Goal: Information Seeking & Learning: Learn about a topic

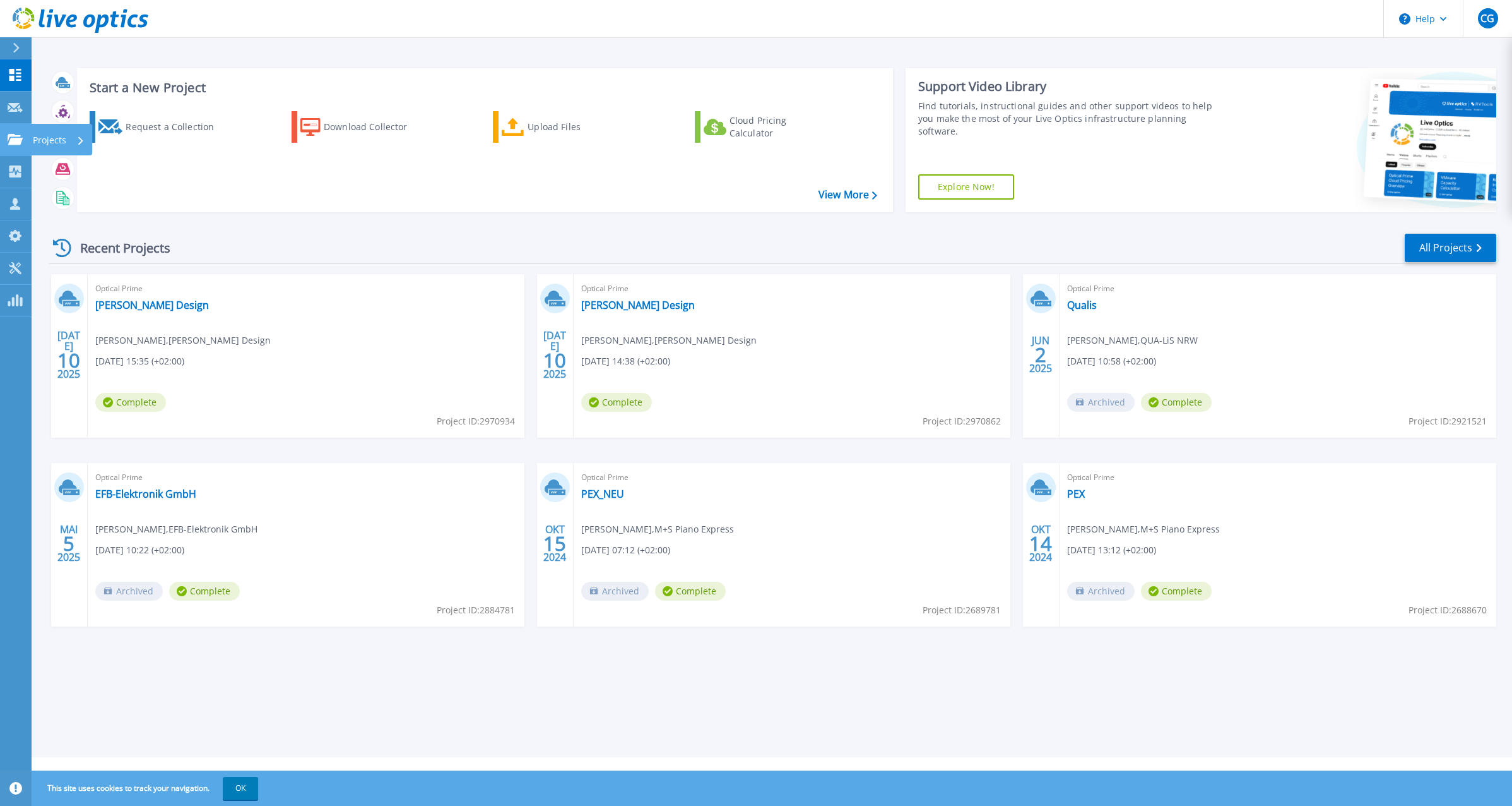
click at [48, 137] on p "Projects" at bounding box center [49, 140] width 33 height 33
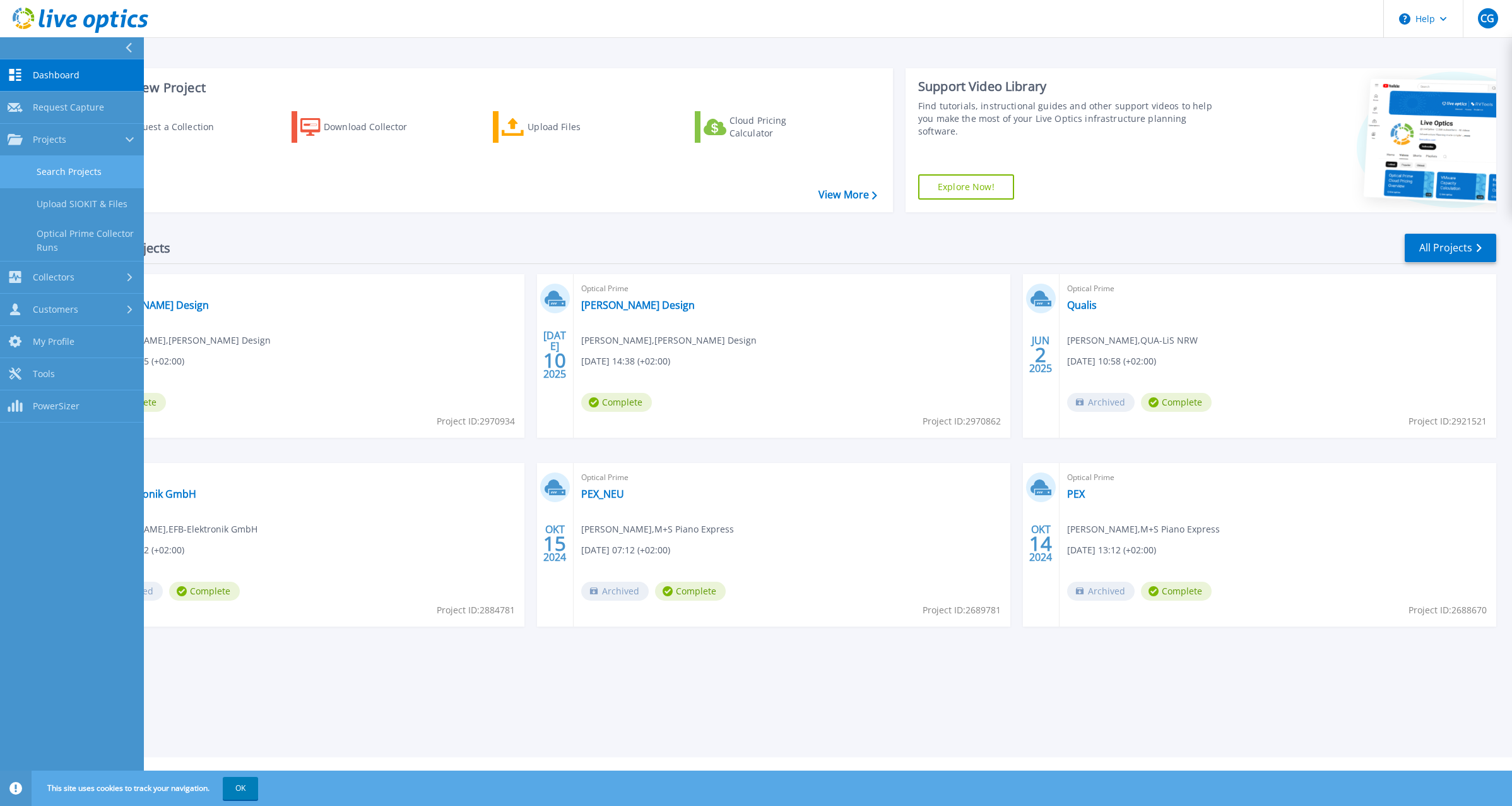
click at [66, 166] on link "Search Projects" at bounding box center [72, 172] width 144 height 33
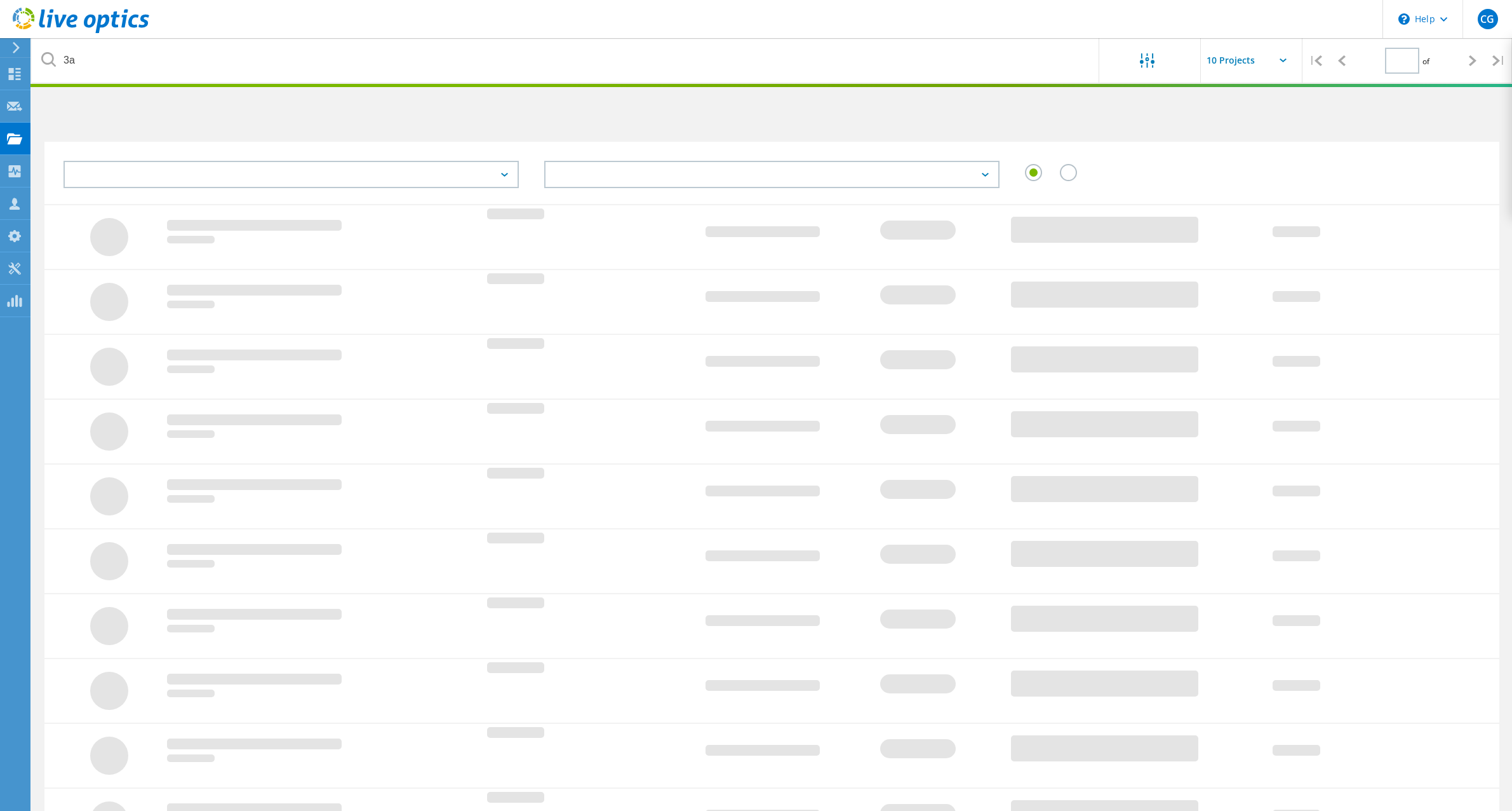
type input "1"
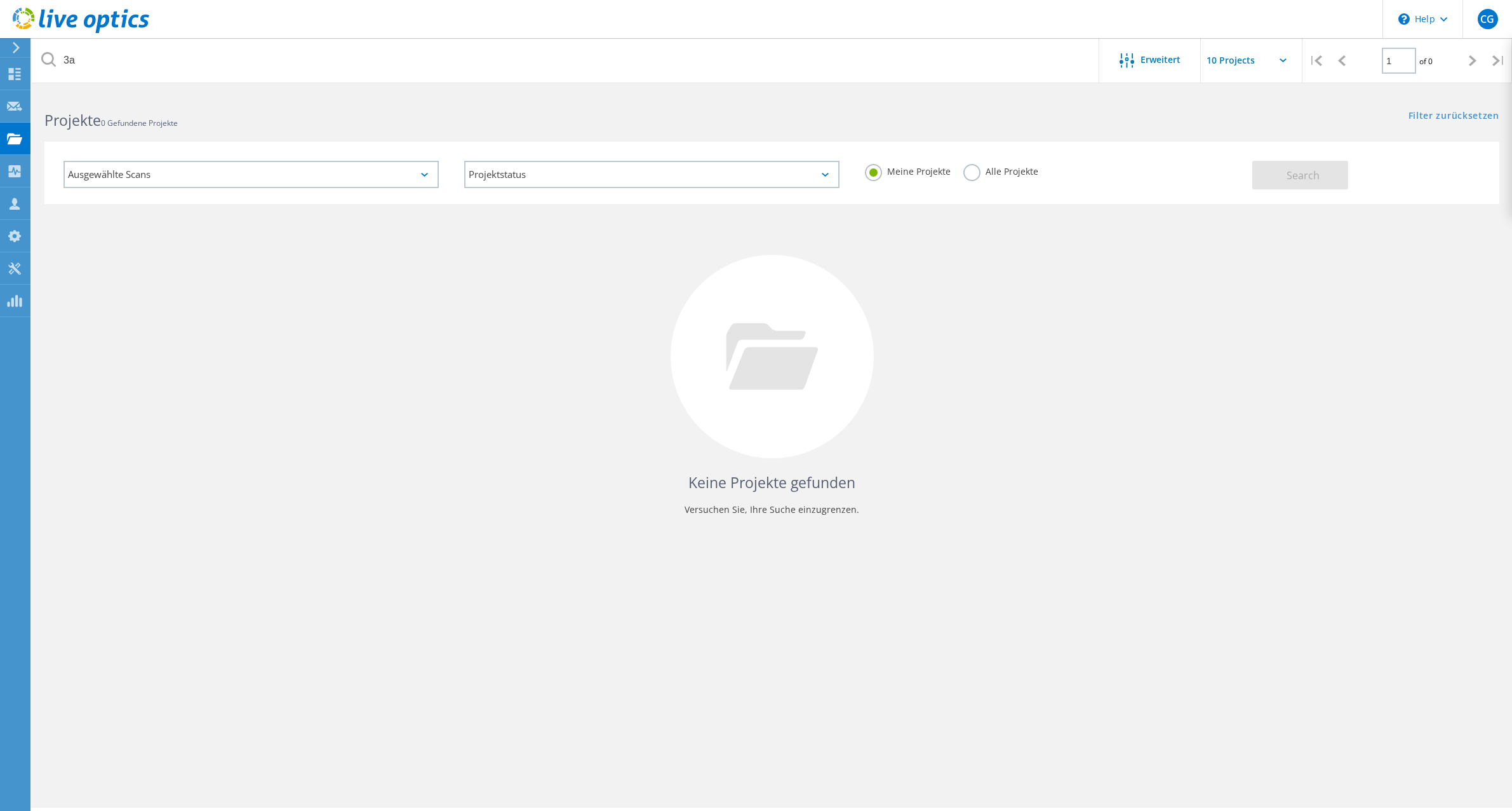
click at [965, 170] on label "Alle Projekte" at bounding box center [1000, 170] width 75 height 12
click at [0, 0] on input "Alle Projekte" at bounding box center [0, 0] width 0 height 0
click at [1268, 175] on button "Search" at bounding box center [1300, 175] width 96 height 28
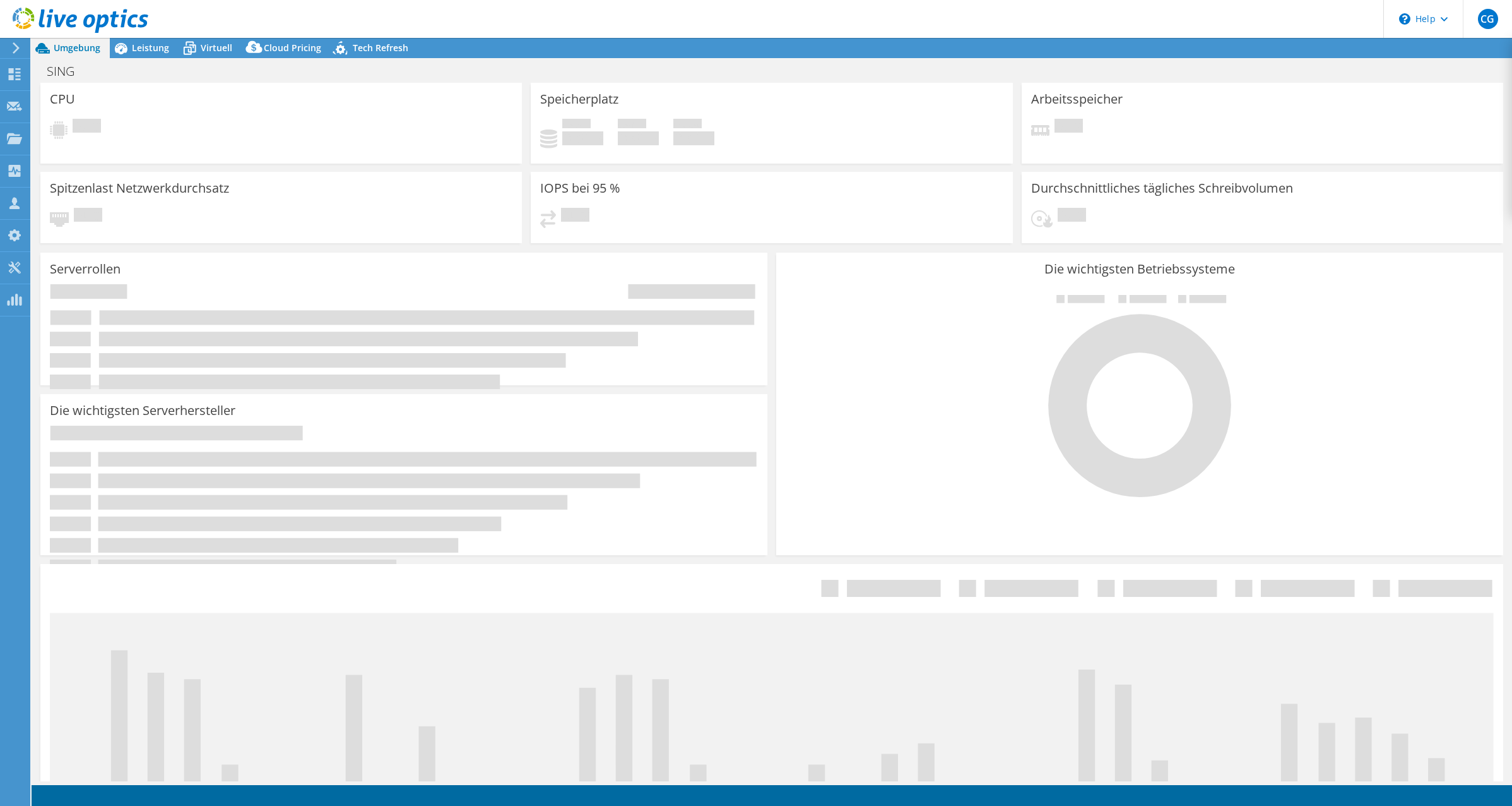
select select "USD"
select select "EUFrankfurt"
select select "EUR"
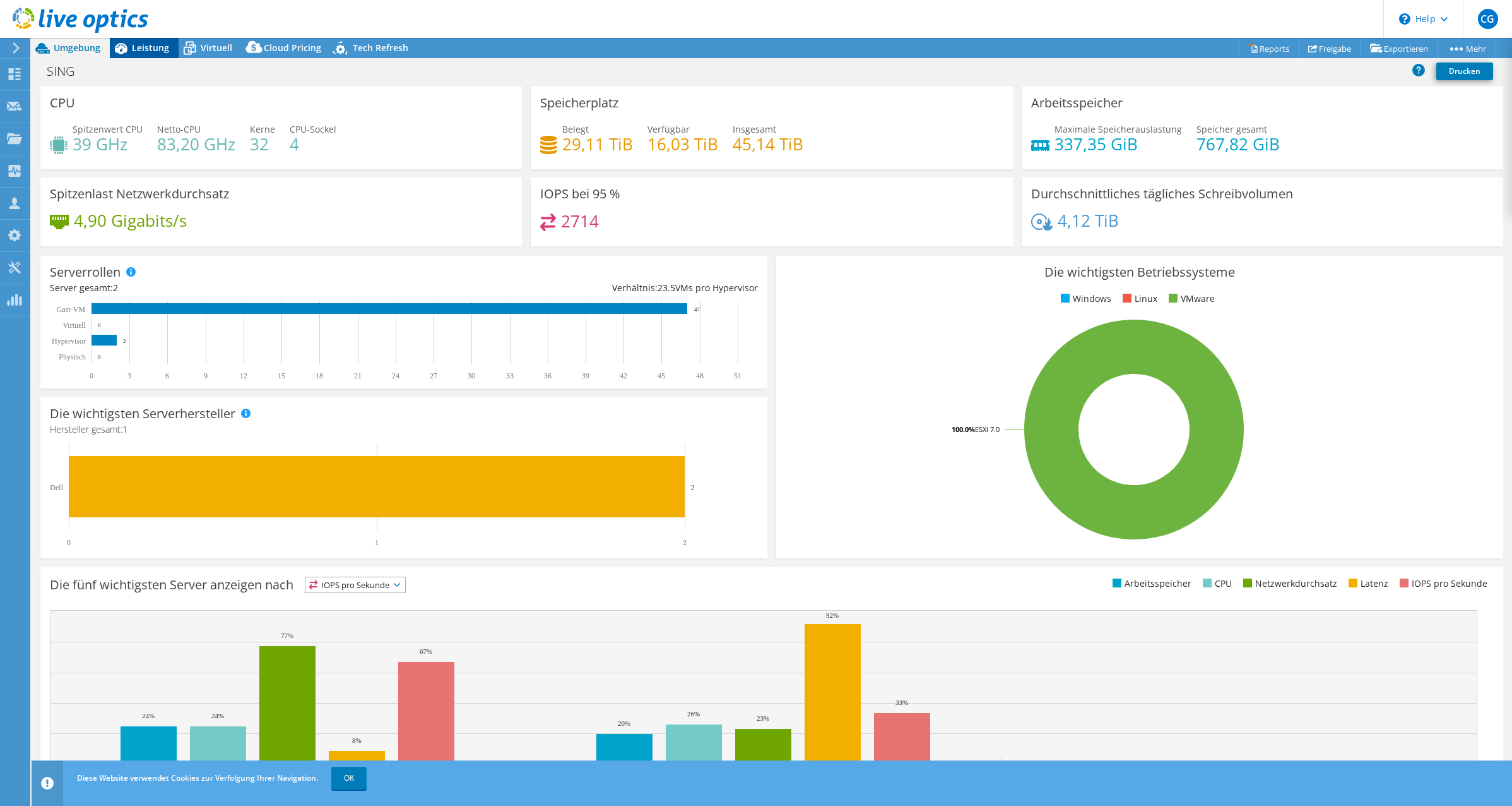
click at [143, 43] on span "Leistung" at bounding box center [150, 48] width 37 height 12
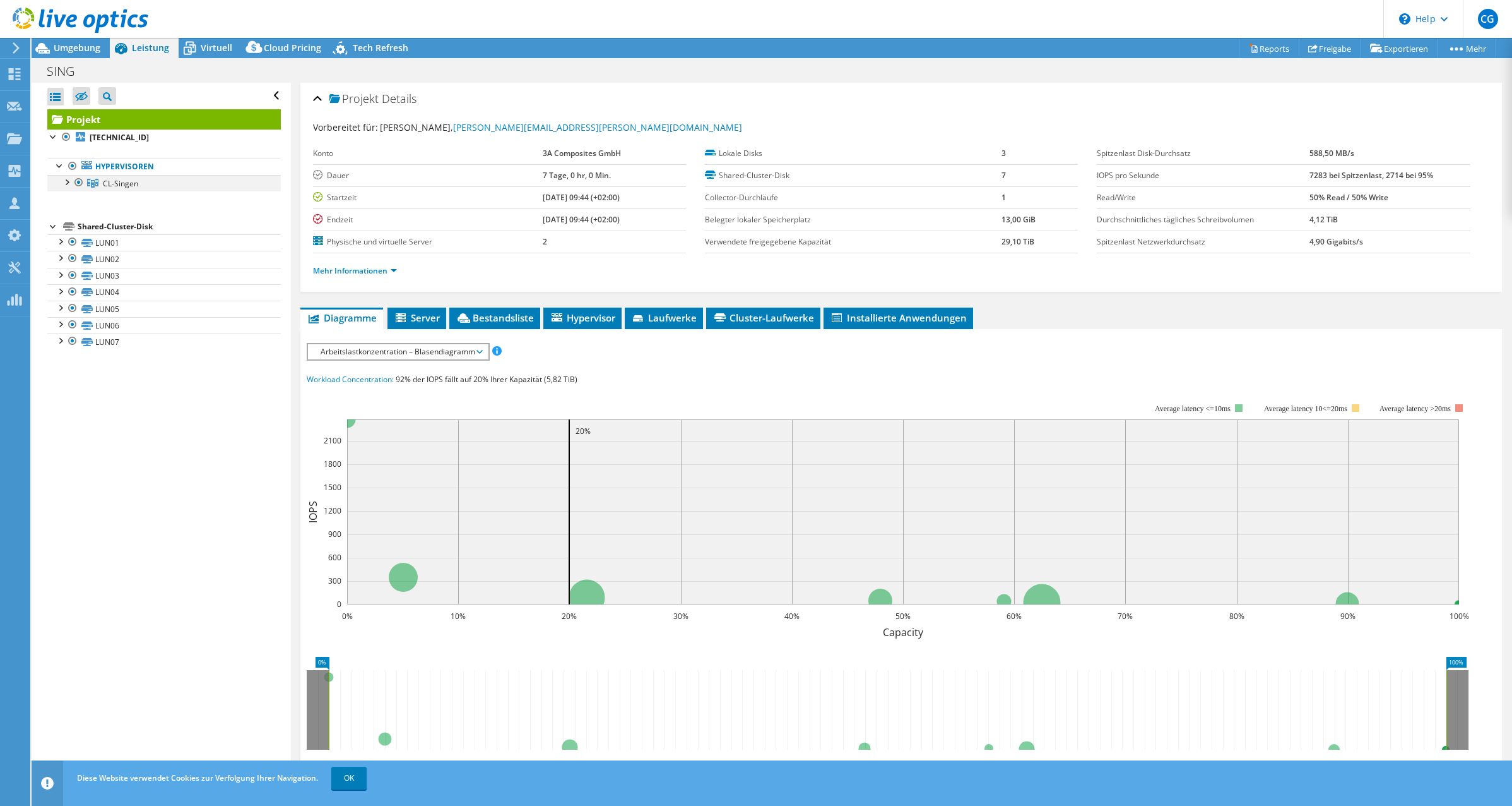
click at [66, 181] on div at bounding box center [66, 181] width 12 height 12
click at [148, 196] on link "[TECHNICAL_ID]" at bounding box center [163, 199] width 234 height 17
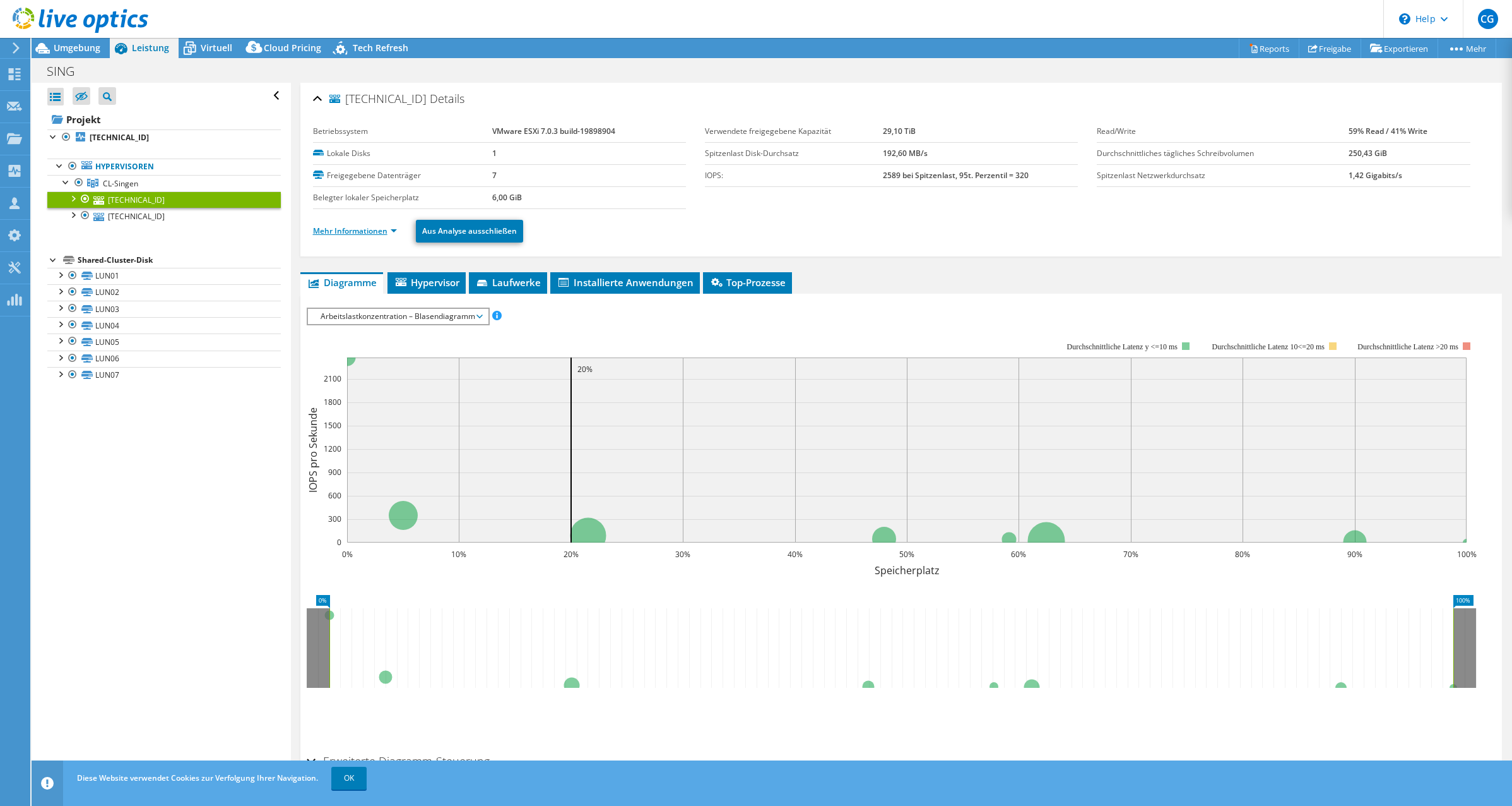
click at [389, 229] on link "Mehr Informationen" at bounding box center [355, 231] width 84 height 11
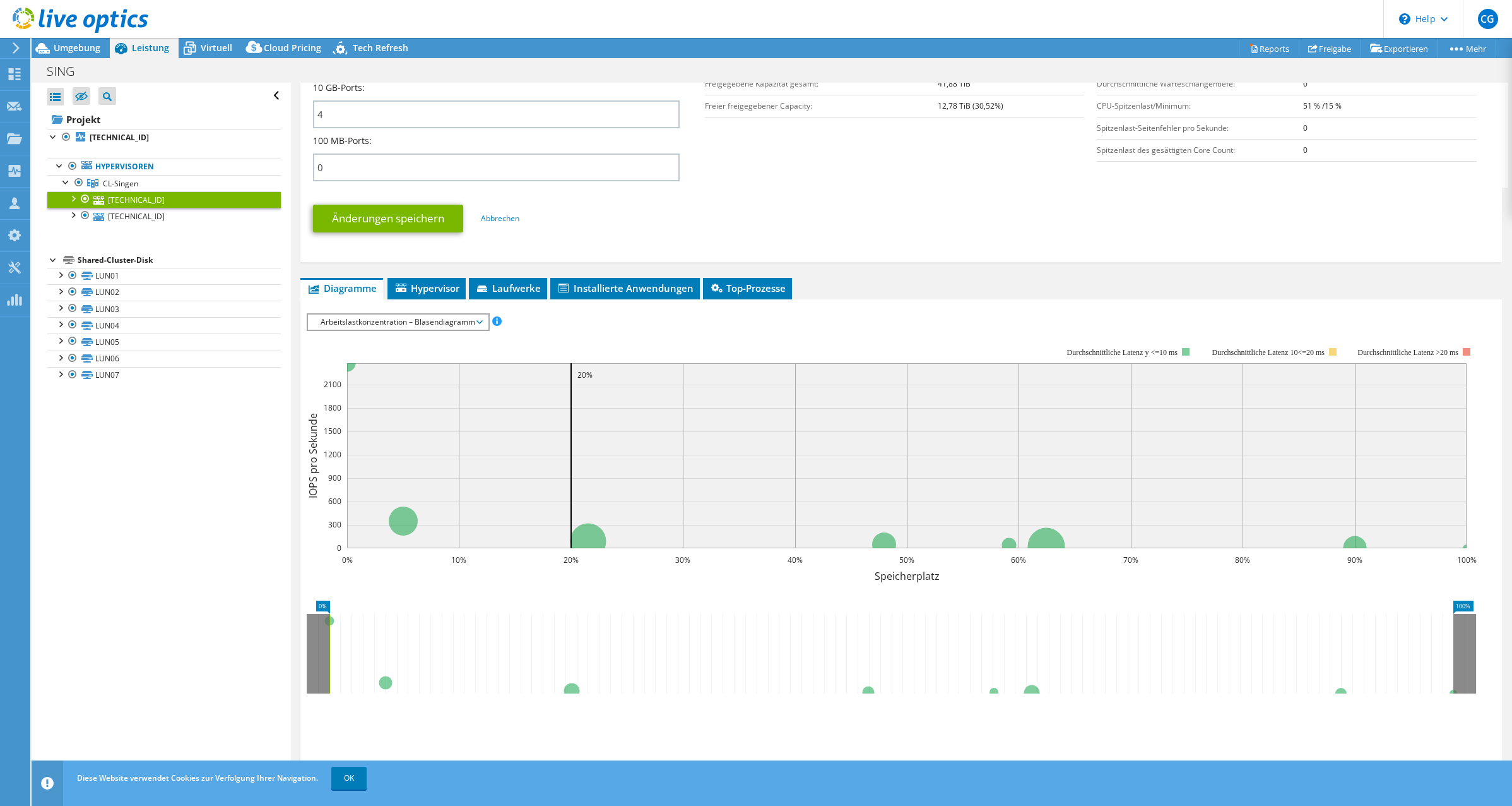
scroll to position [568, 0]
click at [426, 280] on li "Hypervisor" at bounding box center [427, 287] width 78 height 22
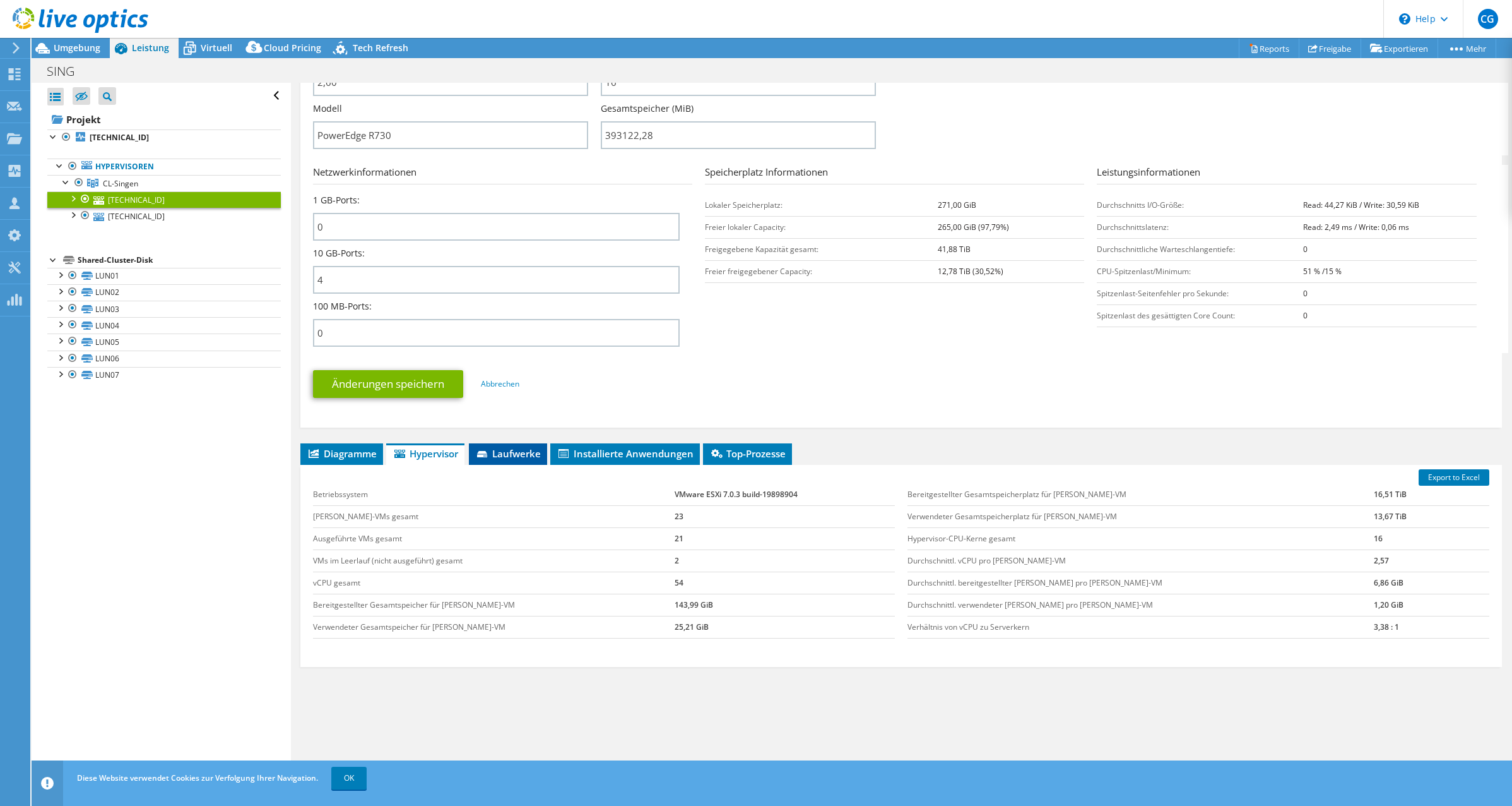
click at [520, 449] on span "Laufwerke" at bounding box center [508, 453] width 66 height 12
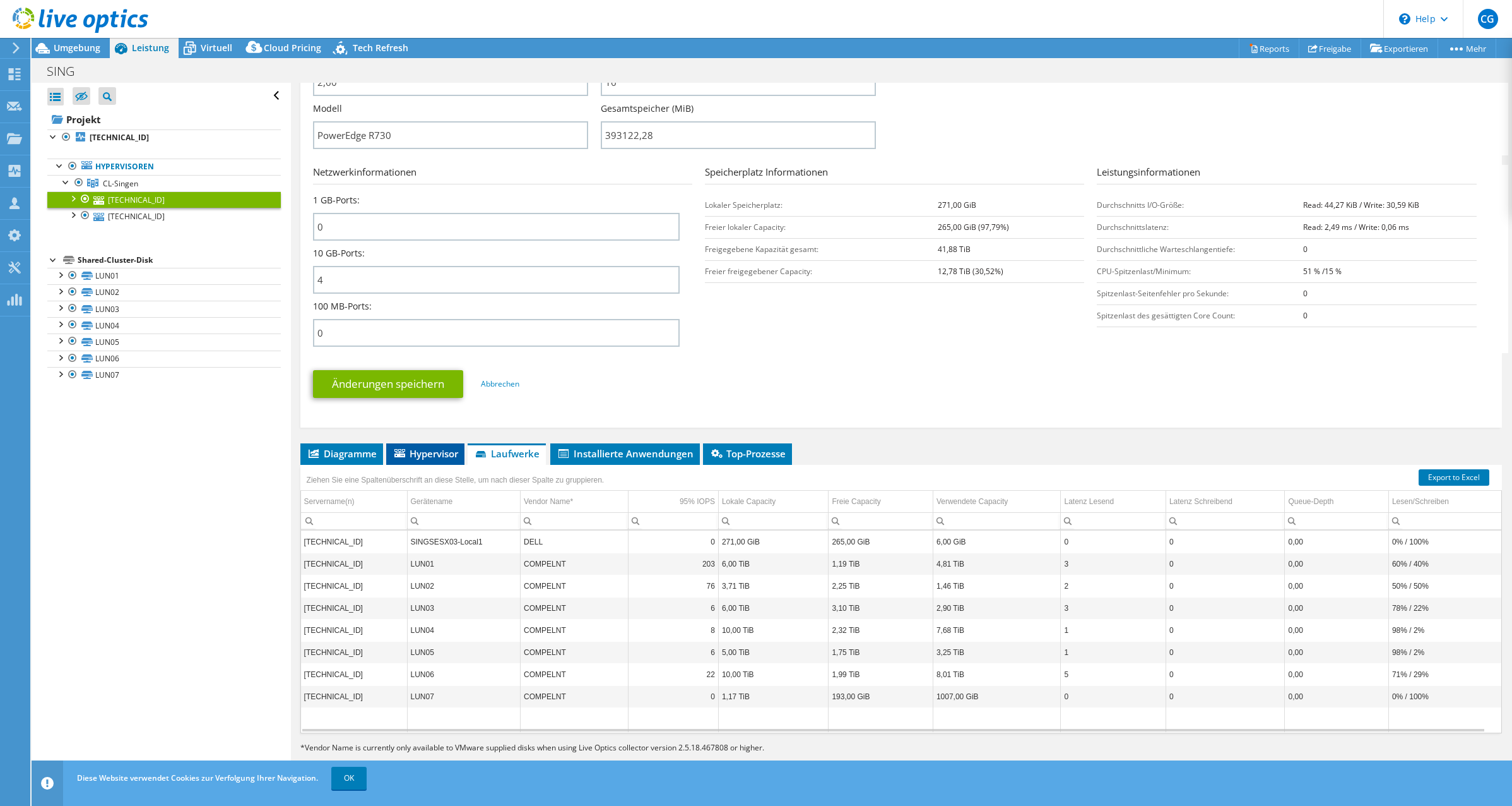
click at [420, 450] on span "Hypervisor" at bounding box center [425, 453] width 66 height 12
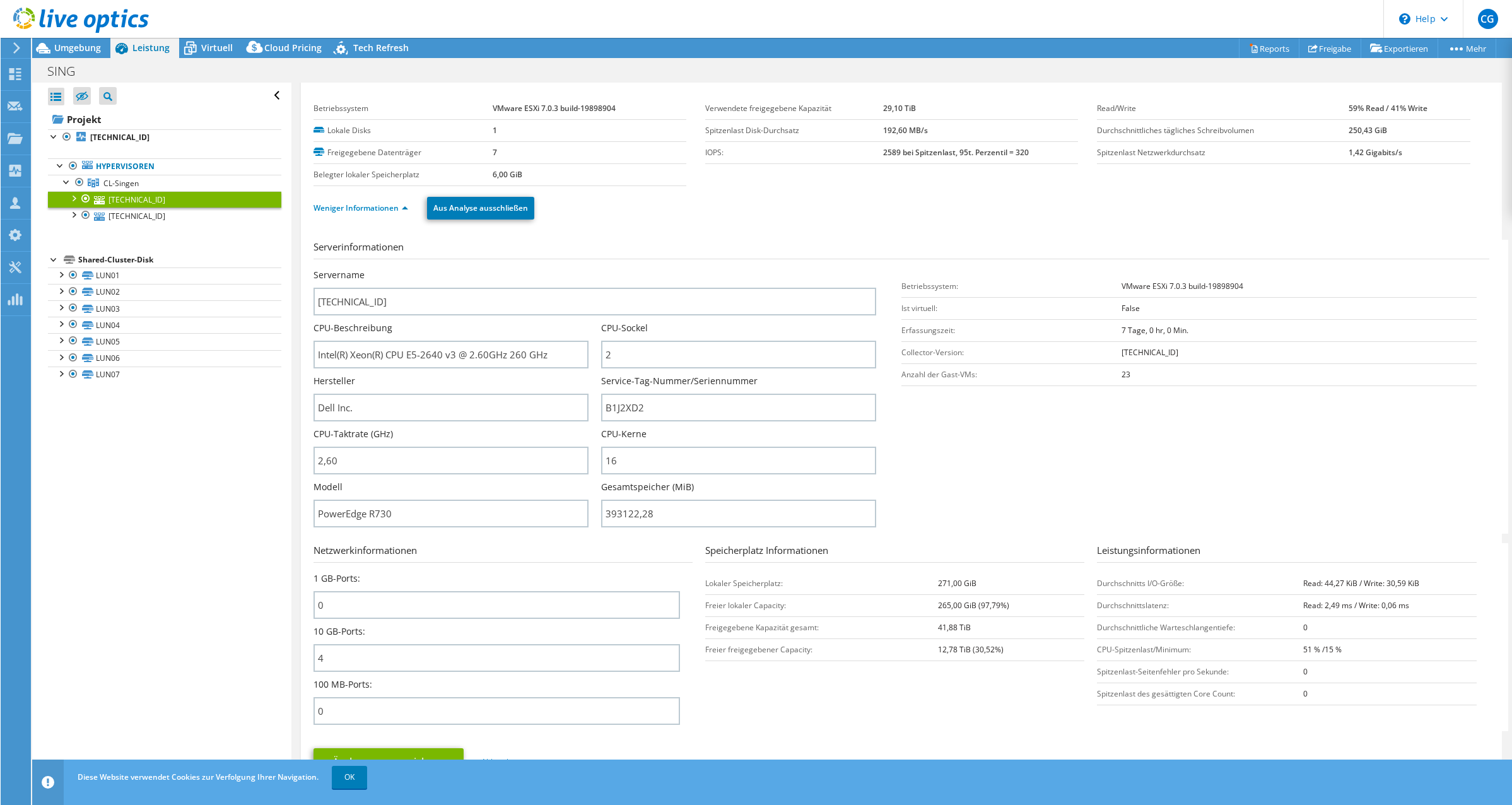
scroll to position [0, 0]
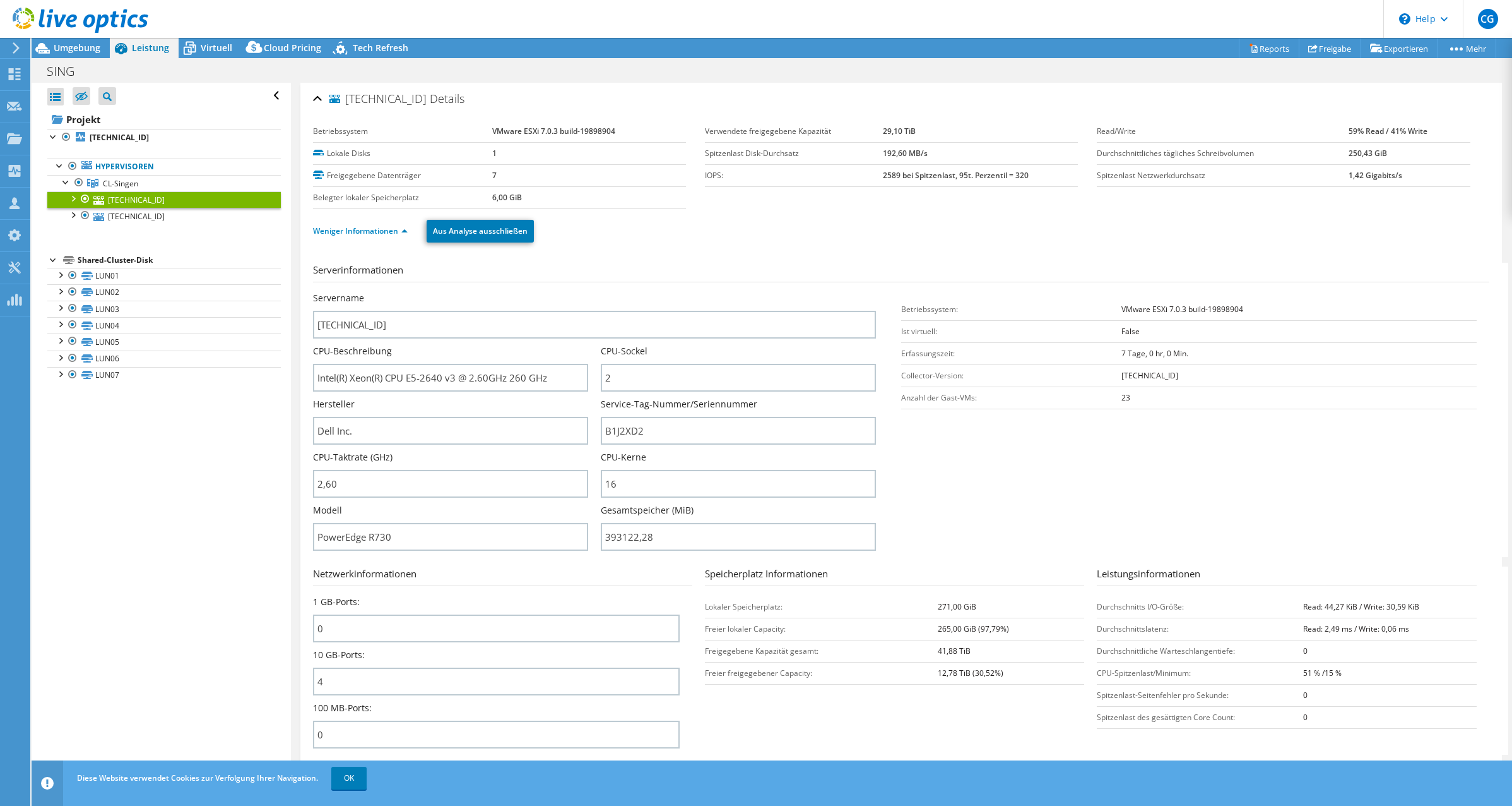
click at [732, 154] on label "Spitzenlast Disk-Durchsatz" at bounding box center [794, 153] width 178 height 12
drag, startPoint x: 732, startPoint y: 154, endPoint x: 725, endPoint y: 132, distance: 23.1
click at [725, 132] on label "Verwendete freigegebene Kapazität" at bounding box center [794, 131] width 178 height 12
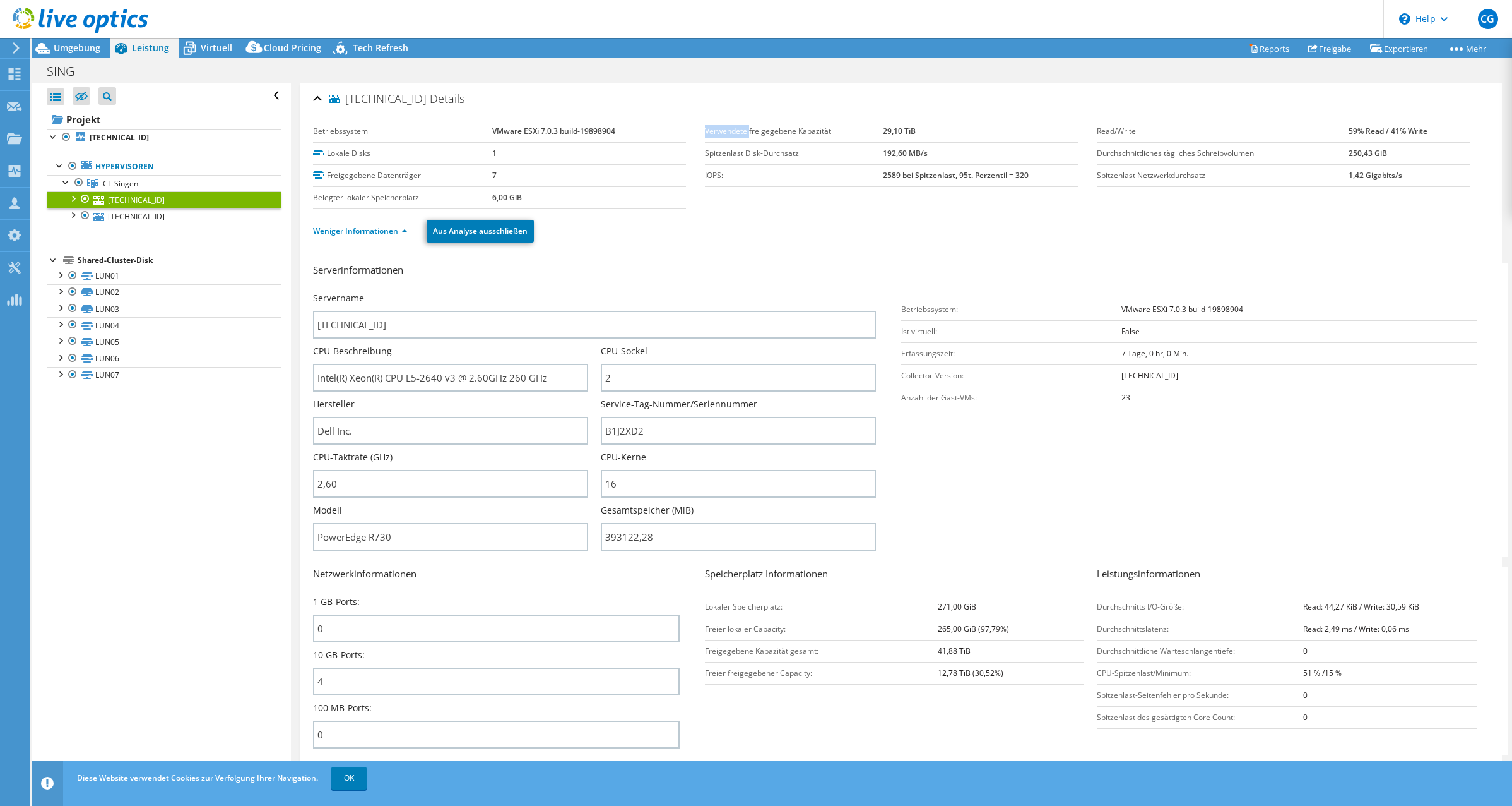
click at [725, 132] on label "Verwendete freigegebene Kapazität" at bounding box center [794, 131] width 178 height 12
drag, startPoint x: 725, startPoint y: 132, endPoint x: 727, endPoint y: 155, distance: 23.1
click at [727, 155] on label "Spitzenlast Disk-Durchsatz" at bounding box center [794, 153] width 178 height 12
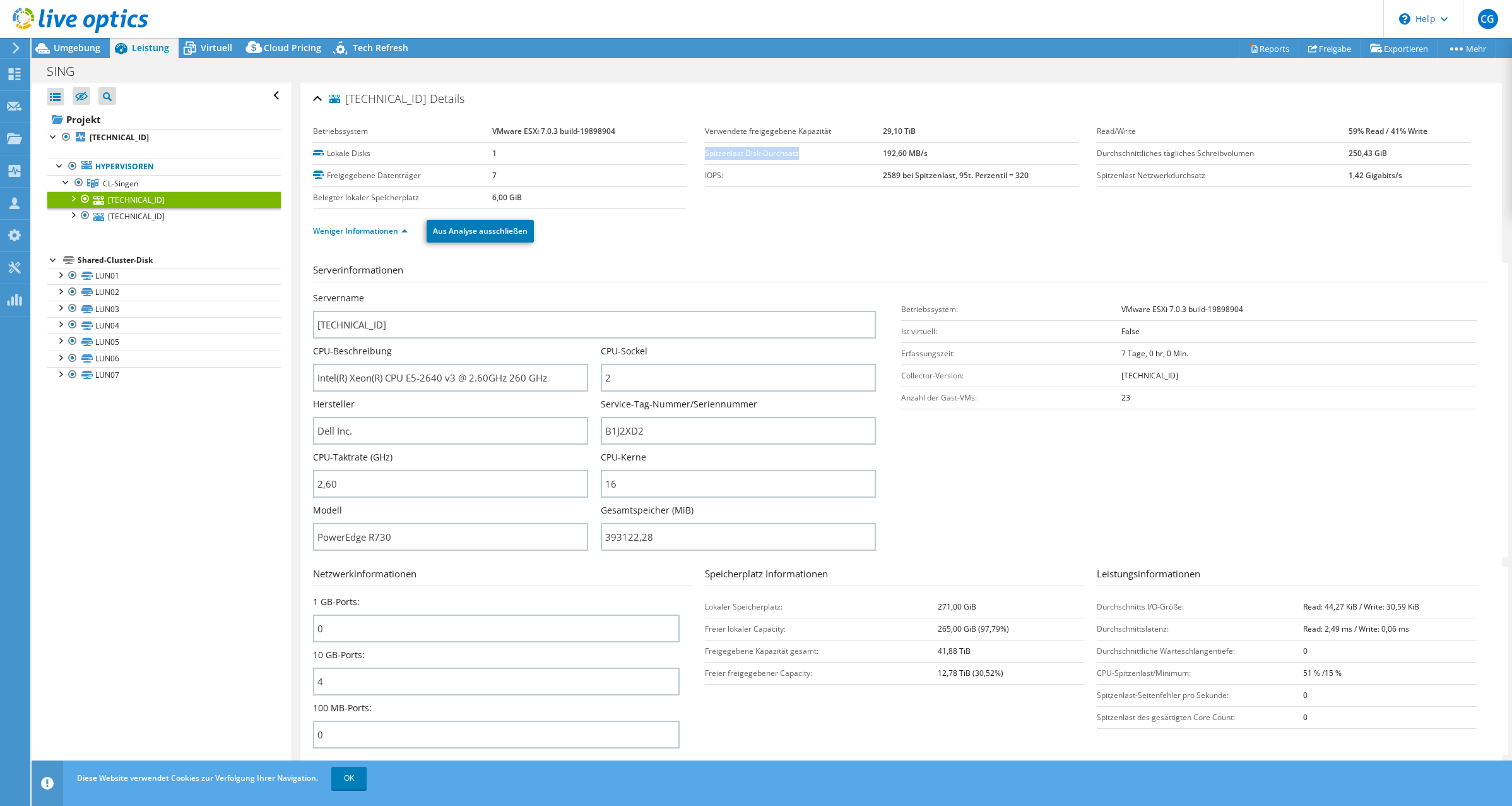
click at [727, 155] on label "Spitzenlast Disk-Durchsatz" at bounding box center [794, 153] width 178 height 12
drag, startPoint x: 727, startPoint y: 155, endPoint x: 712, endPoint y: 176, distance: 25.8
click at [712, 176] on label "IOPS:" at bounding box center [794, 175] width 178 height 12
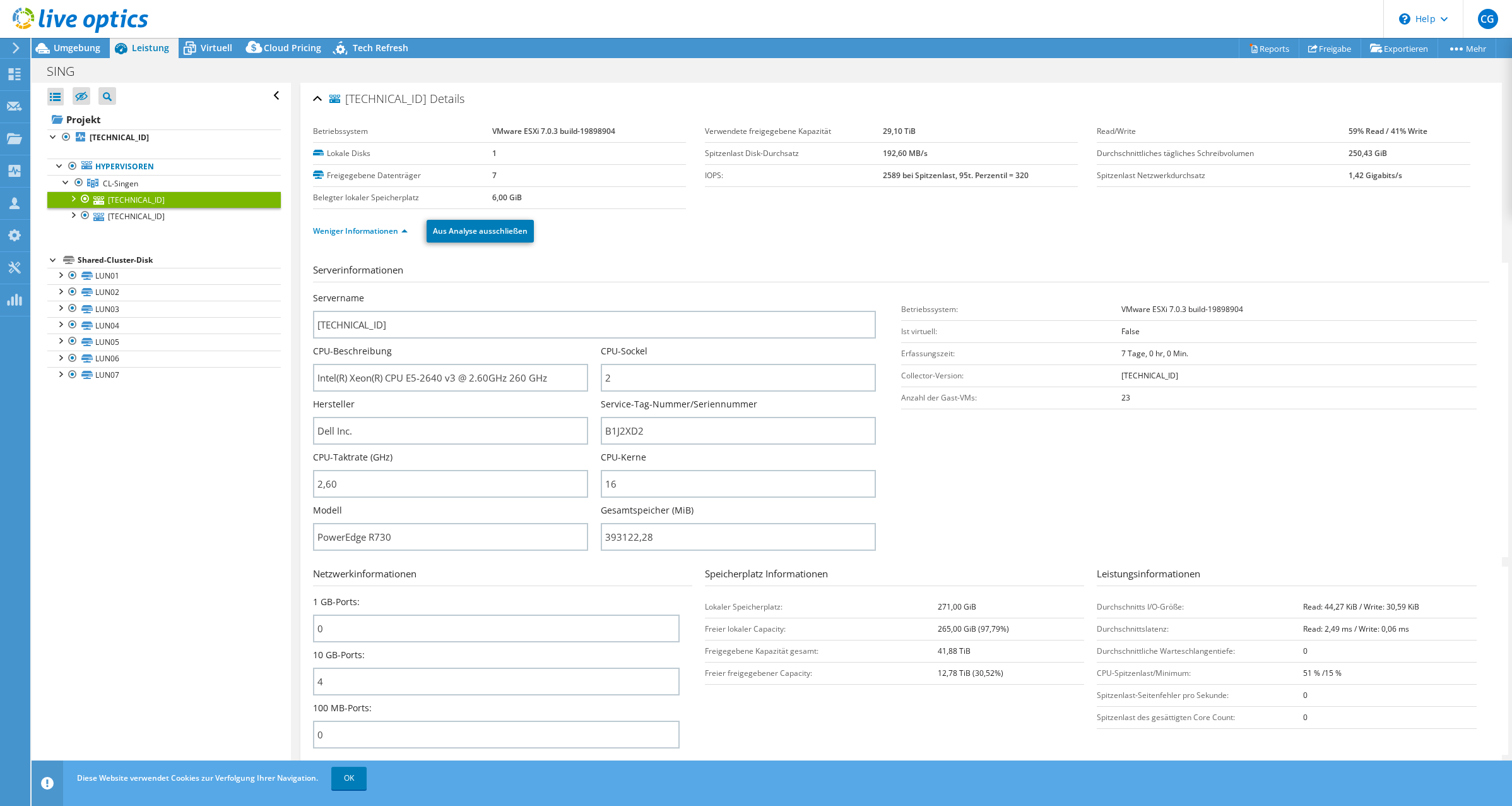
drag, startPoint x: 712, startPoint y: 176, endPoint x: 719, endPoint y: 214, distance: 38.6
click at [719, 214] on div "Weniger Informationen Aus Analyse ausschließen" at bounding box center [901, 231] width 1176 height 44
click at [940, 177] on b "2589 bei Spitzenlast, 95t. Perzentil = 320" at bounding box center [956, 175] width 146 height 11
click at [84, 44] on span "Umgebung" at bounding box center [77, 48] width 47 height 12
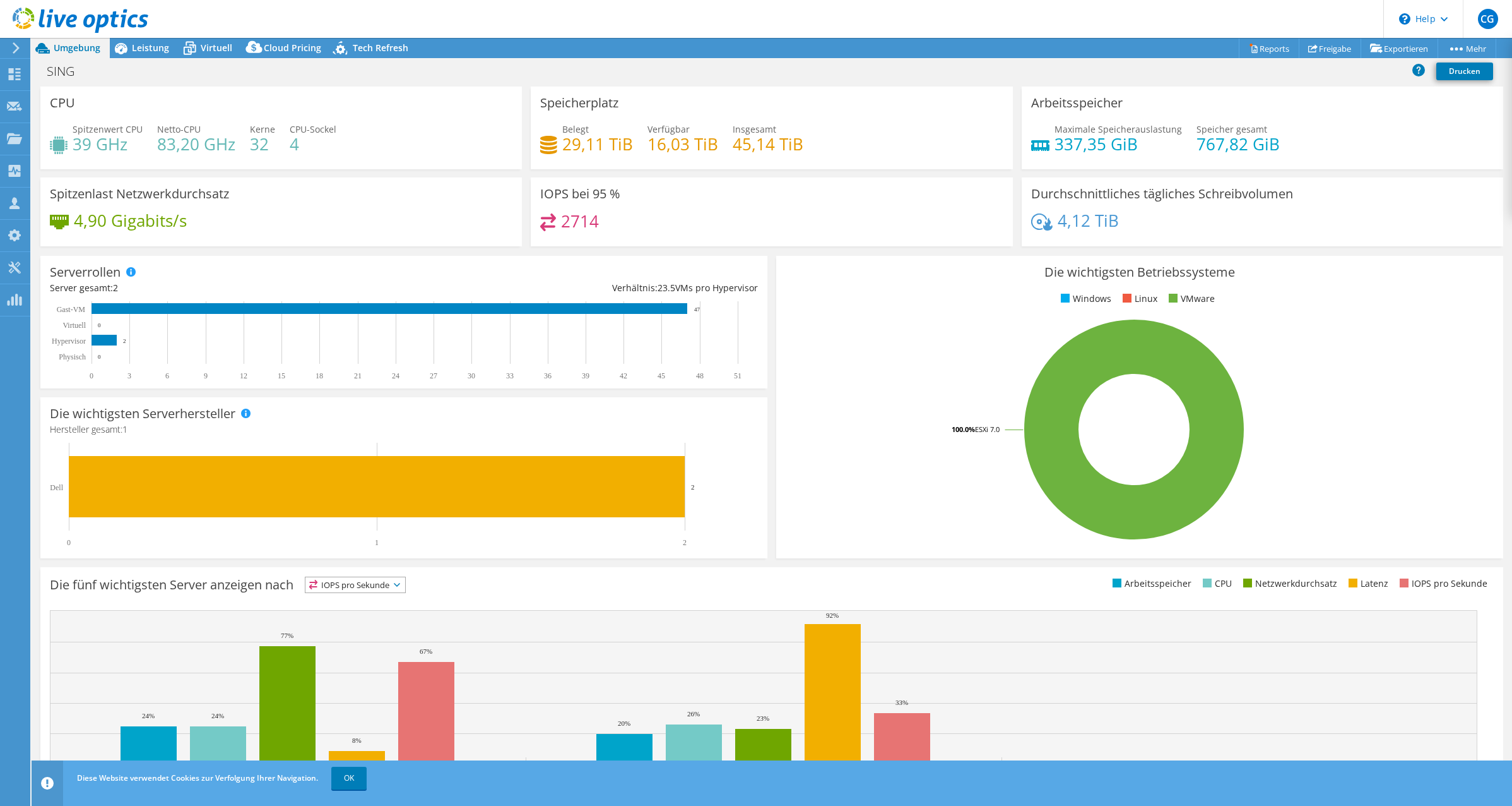
click at [743, 144] on h4 "45,14 TiB" at bounding box center [768, 143] width 71 height 14
drag, startPoint x: 743, startPoint y: 144, endPoint x: 682, endPoint y: 146, distance: 61.0
click at [682, 146] on h4 "16,03 TiB" at bounding box center [683, 143] width 71 height 14
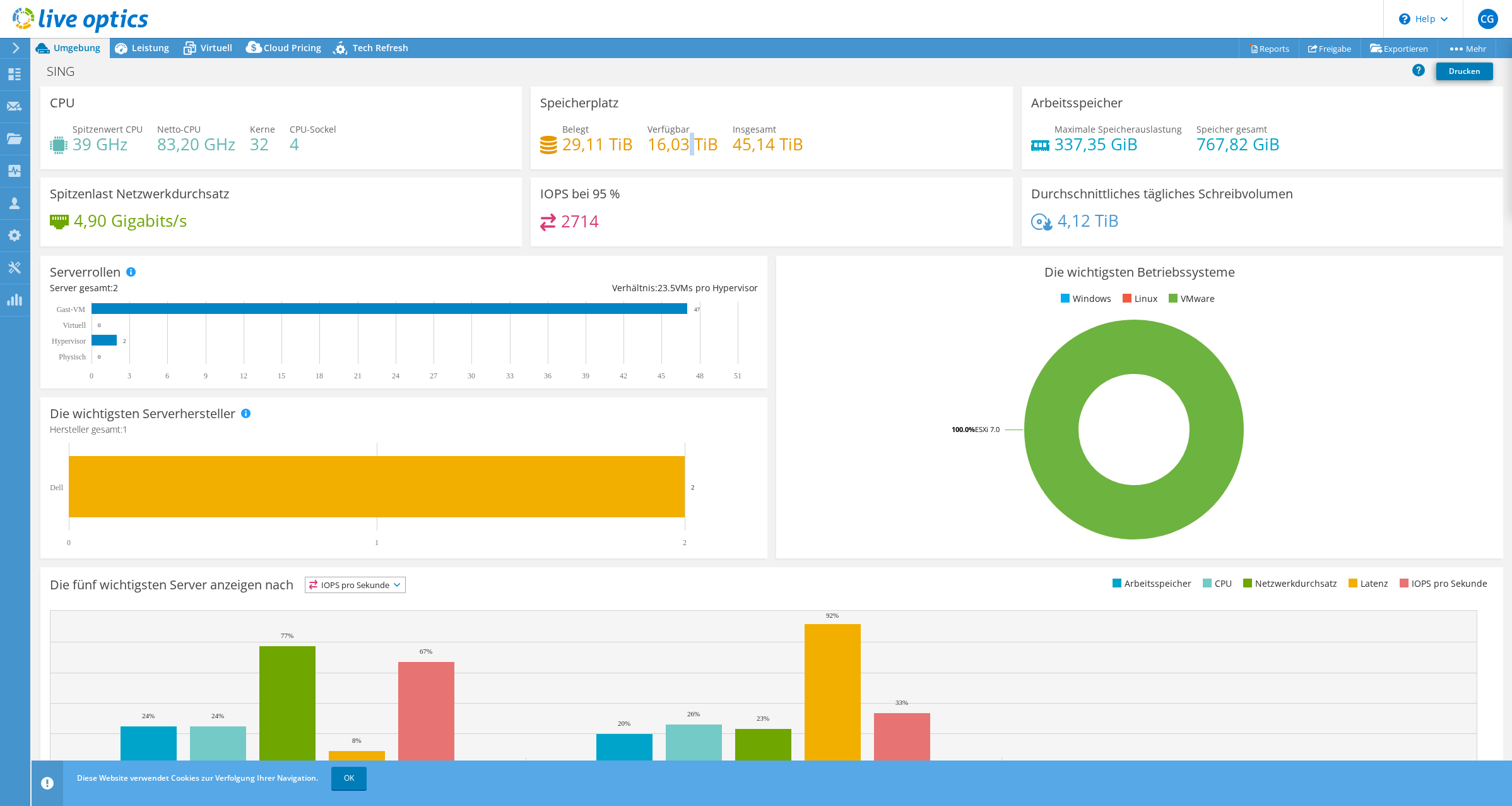
click at [682, 146] on h4 "16,03 TiB" at bounding box center [683, 143] width 71 height 14
drag, startPoint x: 682, startPoint y: 146, endPoint x: 605, endPoint y: 145, distance: 77.0
click at [605, 145] on h4 "29,11 TiB" at bounding box center [598, 143] width 71 height 14
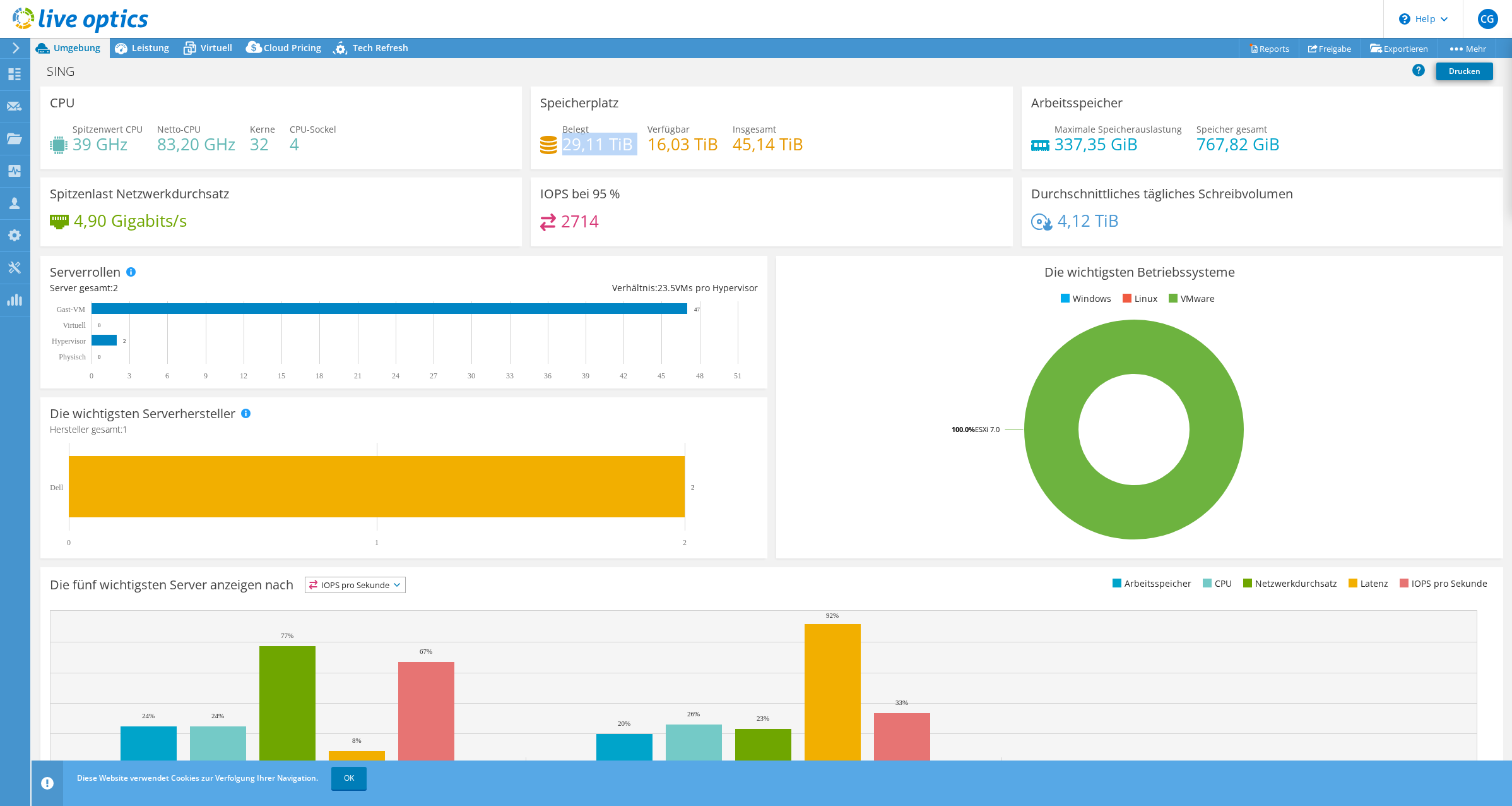
click at [605, 145] on h4 "29,11 TiB" at bounding box center [598, 143] width 71 height 14
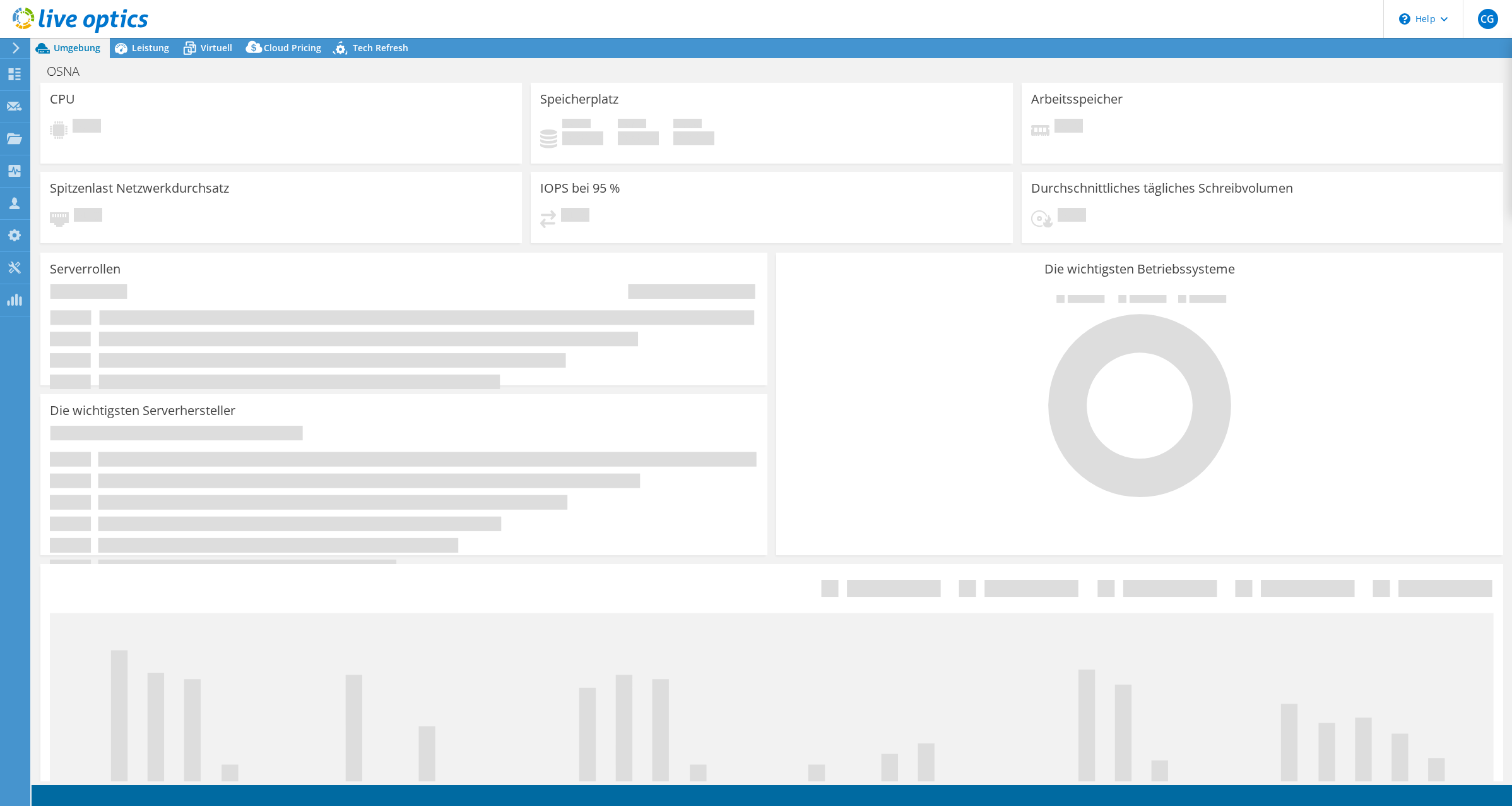
select select "EUFrankfurt"
select select "EUR"
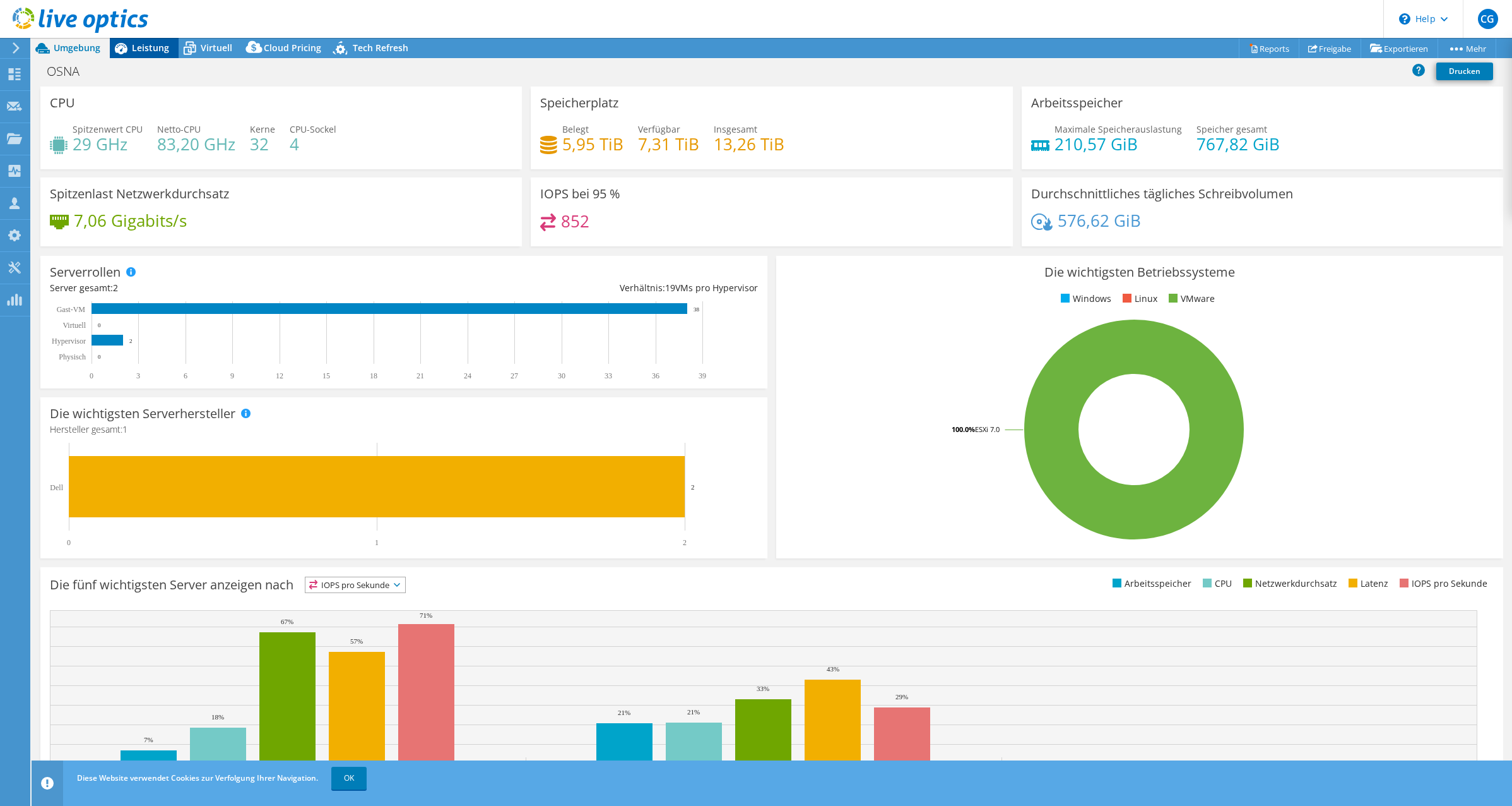
click at [148, 45] on span "Leistung" at bounding box center [150, 48] width 37 height 12
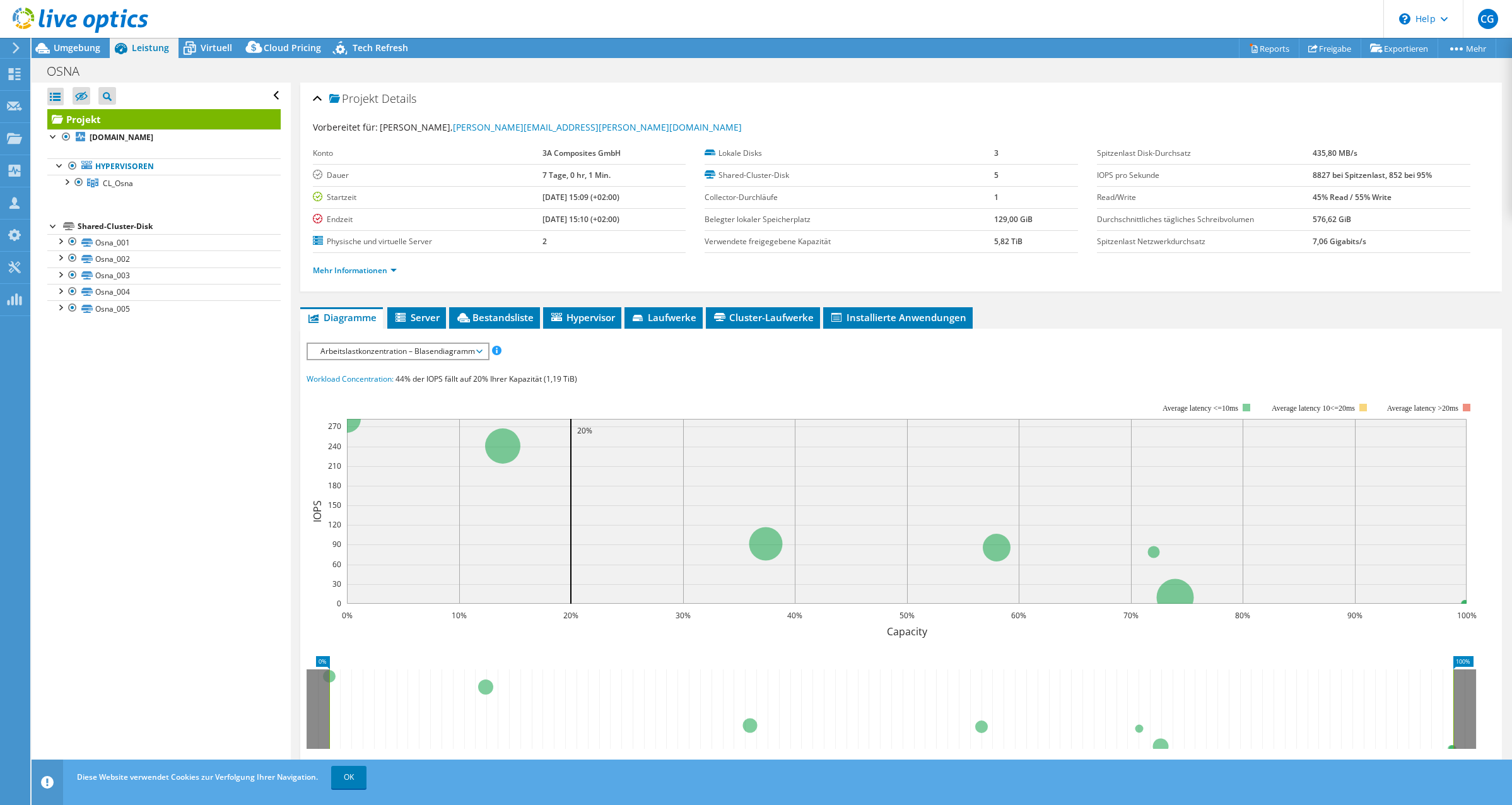
click at [71, 40] on div at bounding box center [74, 21] width 148 height 42
click at [95, 48] on span "Umgebung" at bounding box center [77, 48] width 47 height 12
